Goal: Find contact information: Find contact information

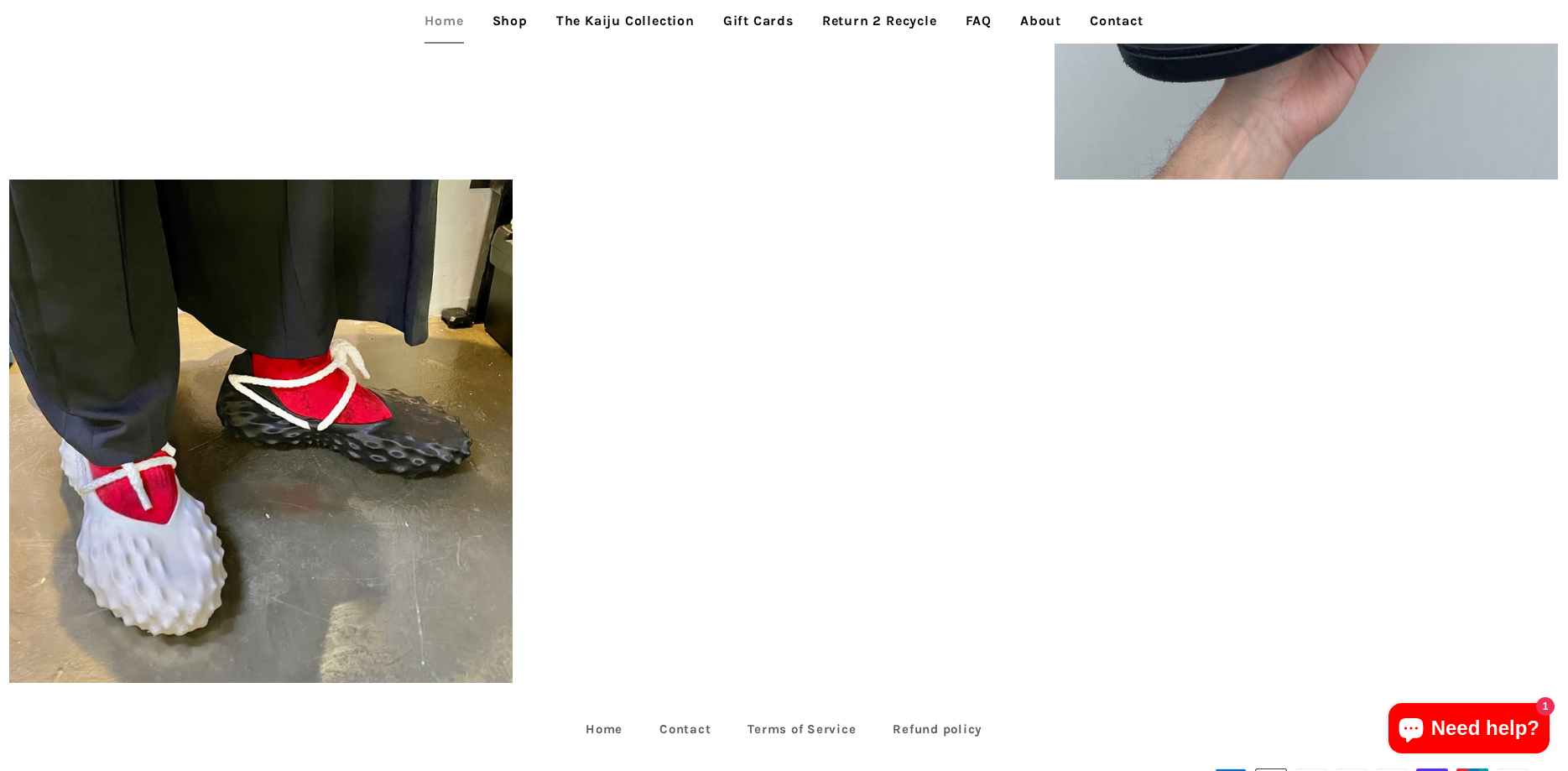
scroll to position [4240, 0]
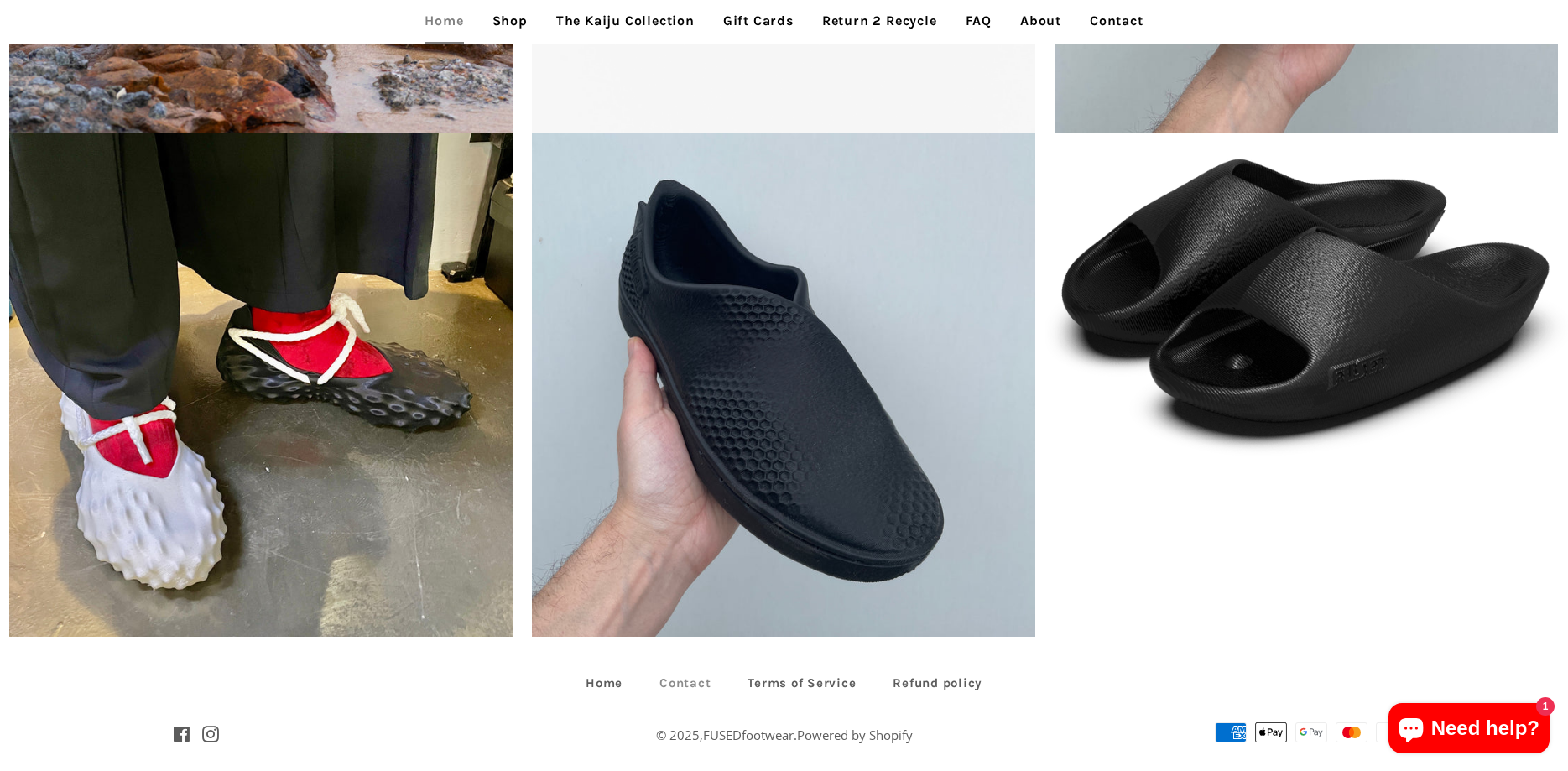
click at [690, 671] on link "Contact" at bounding box center [685, 683] width 84 height 26
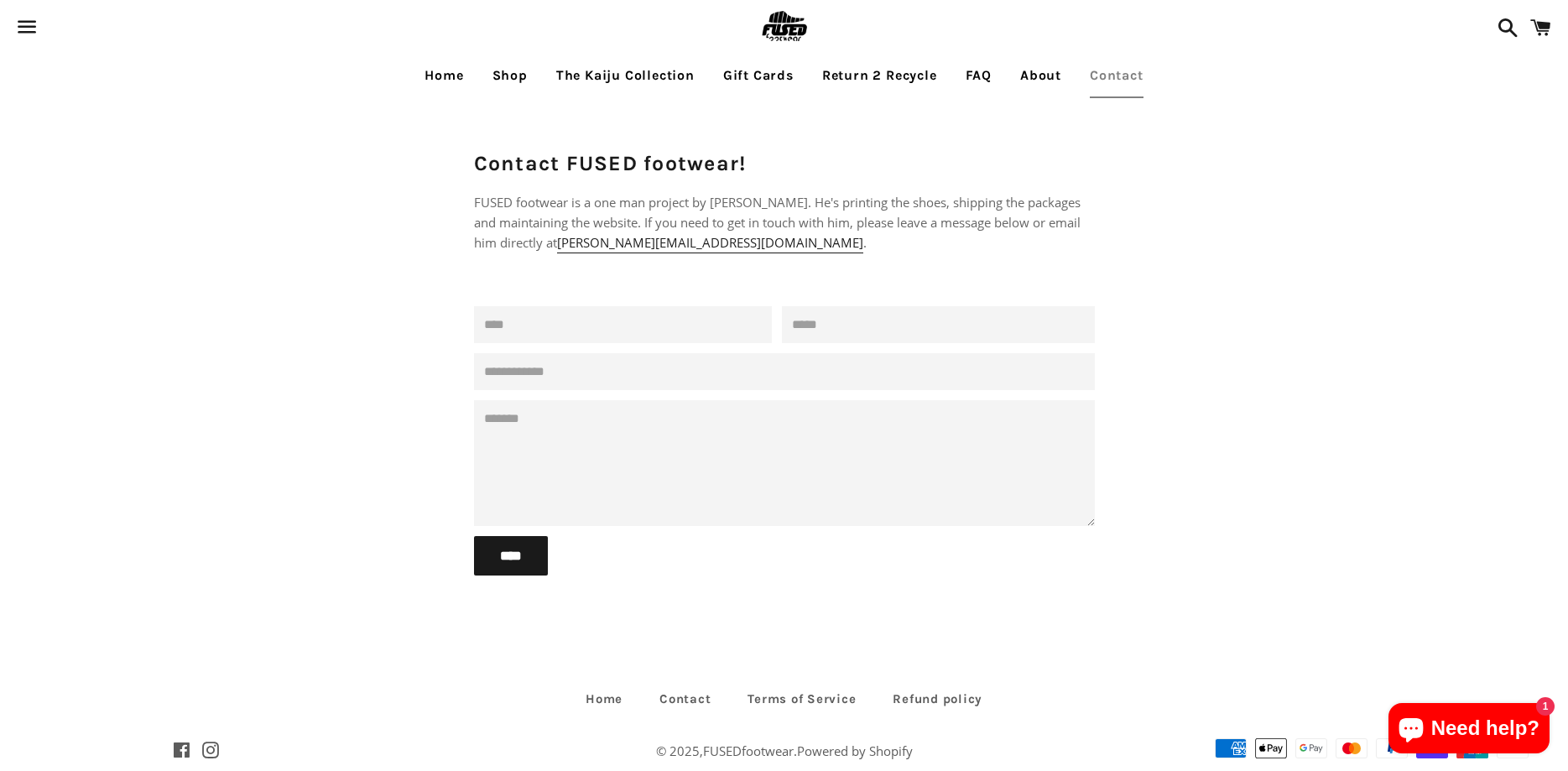
click at [1039, 76] on link "About" at bounding box center [1041, 76] width 67 height 42
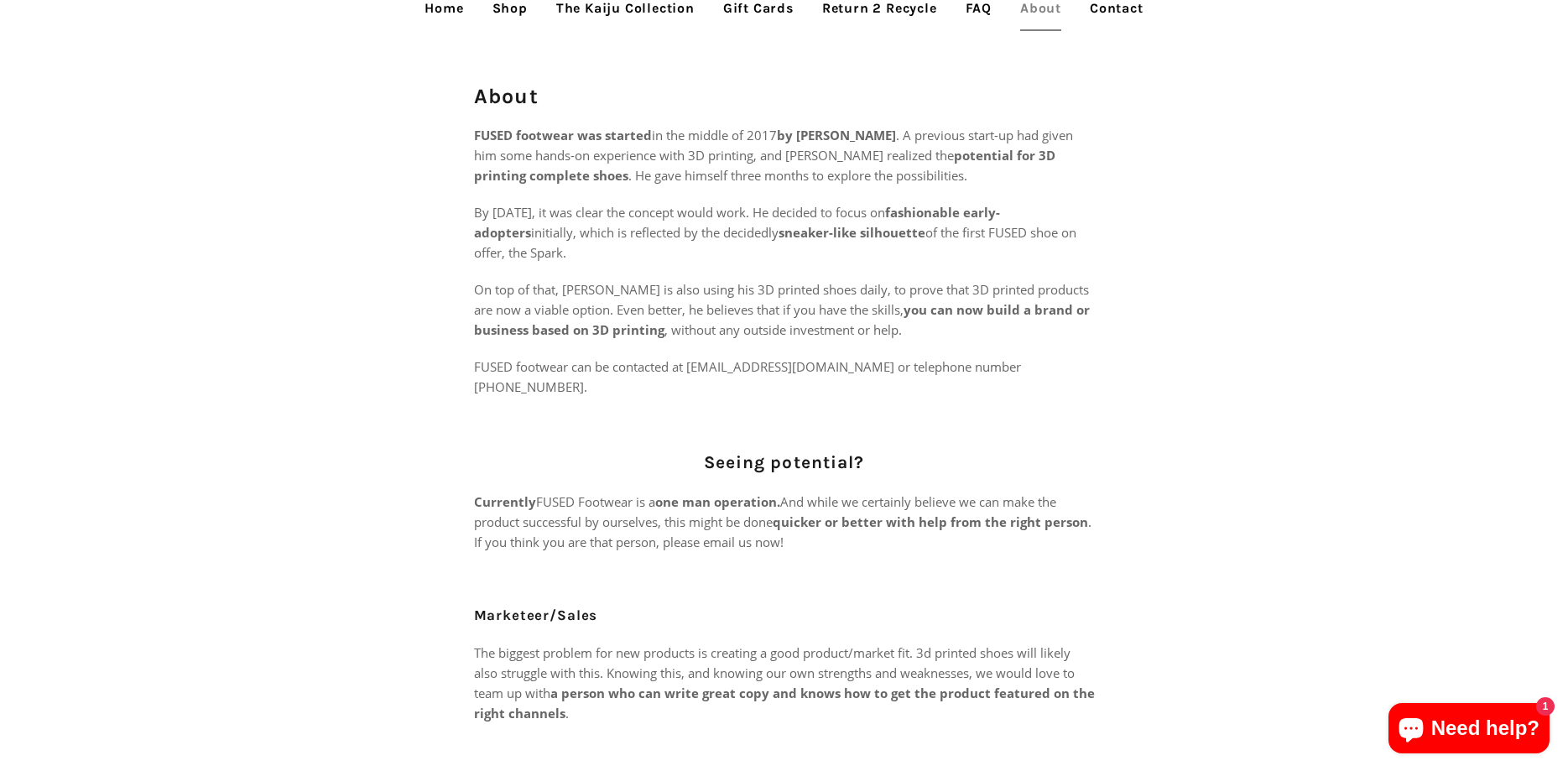
scroll to position [85, 0]
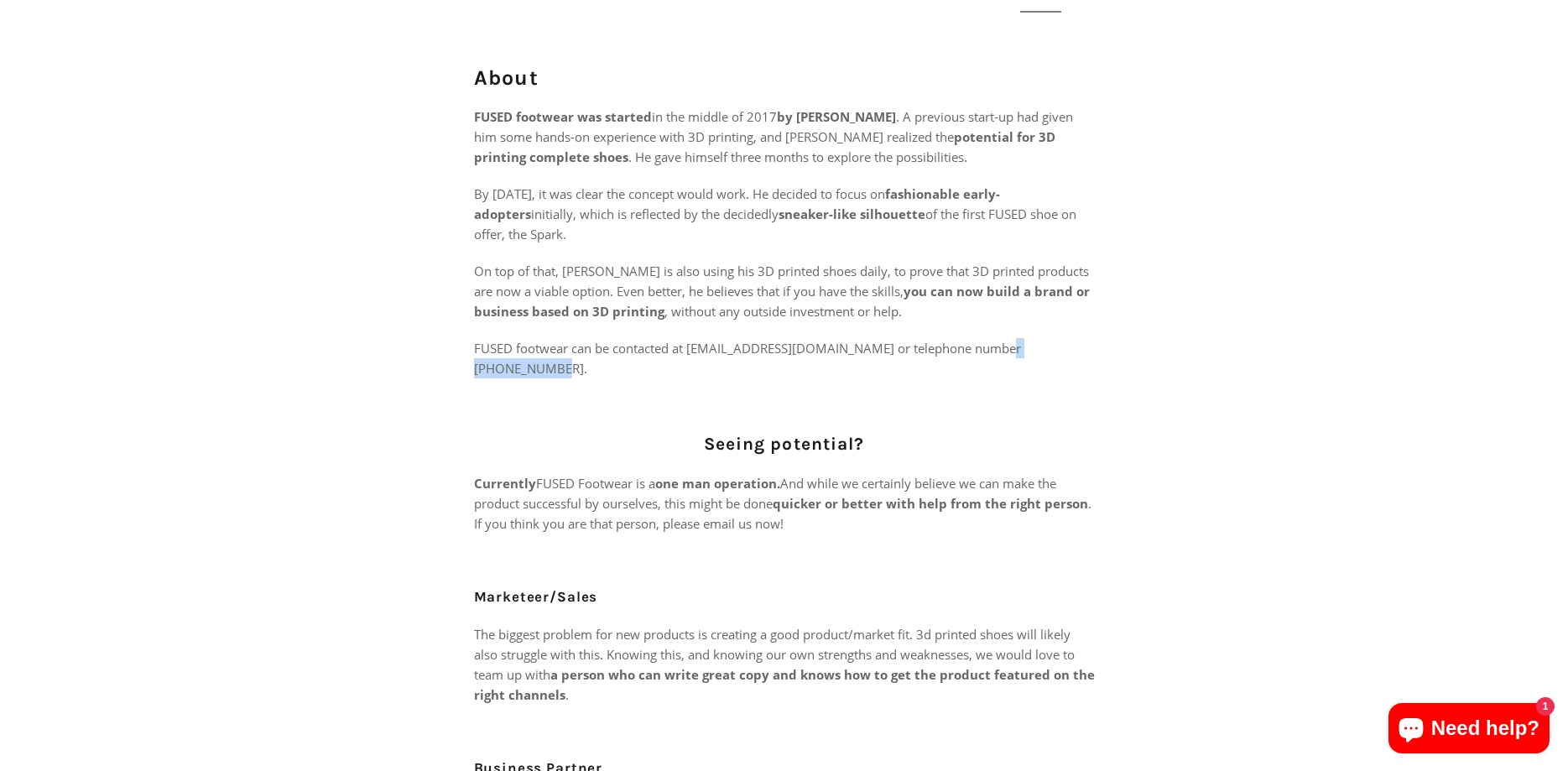
drag, startPoint x: 1087, startPoint y: 350, endPoint x: 997, endPoint y: 357, distance: 90.3
click at [997, 357] on p "FUSED footwear can be contacted at philippe@fusedfootwear.com or telephone numb…" at bounding box center [784, 359] width 621 height 40
copy p "+852 5744 1708"
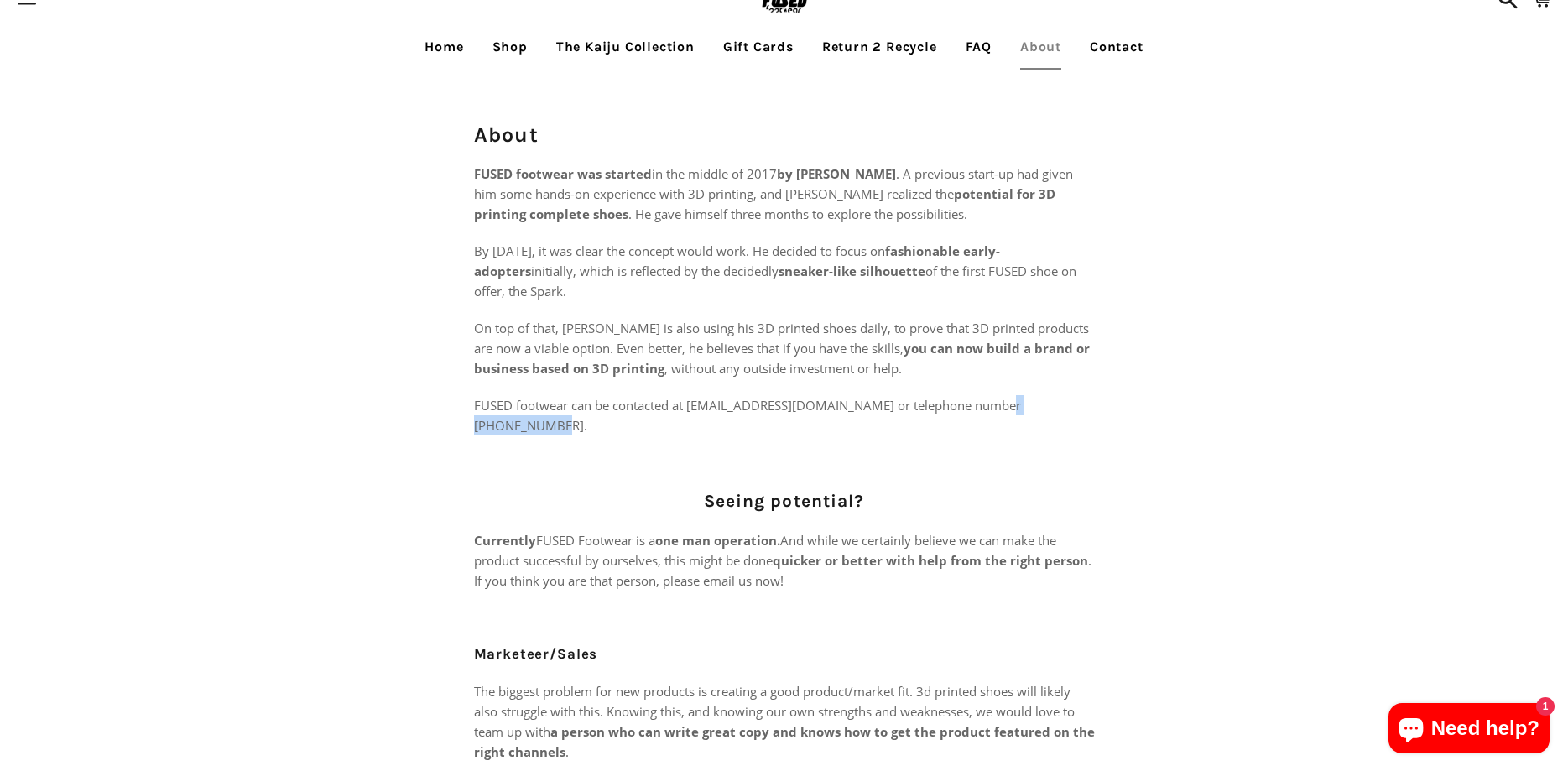
scroll to position [0, 0]
